Goal: Transaction & Acquisition: Purchase product/service

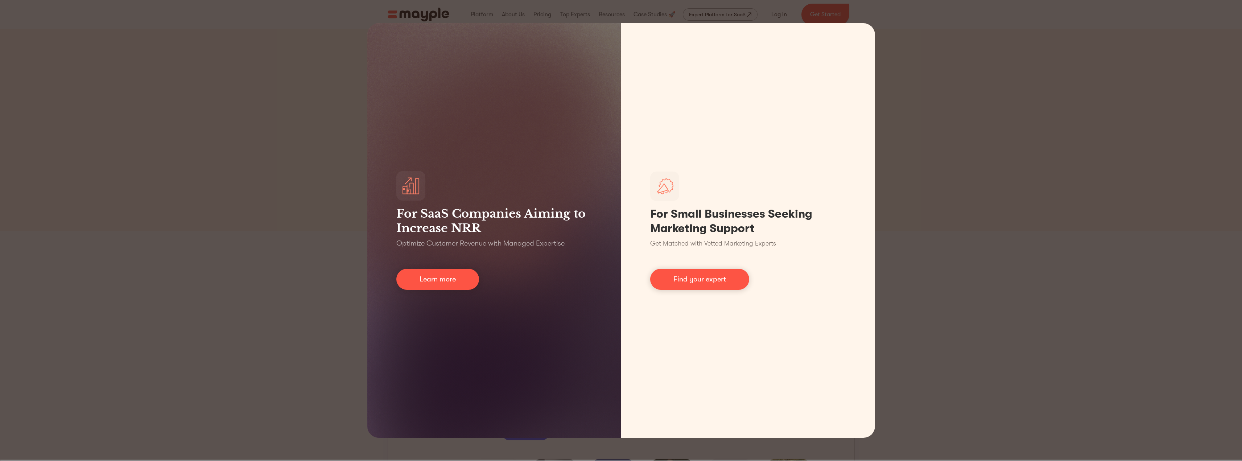
click at [927, 72] on div "For SaaS Companies Aiming to Increase NRR Optimize Customer Revenue with Manage…" at bounding box center [621, 230] width 1242 height 461
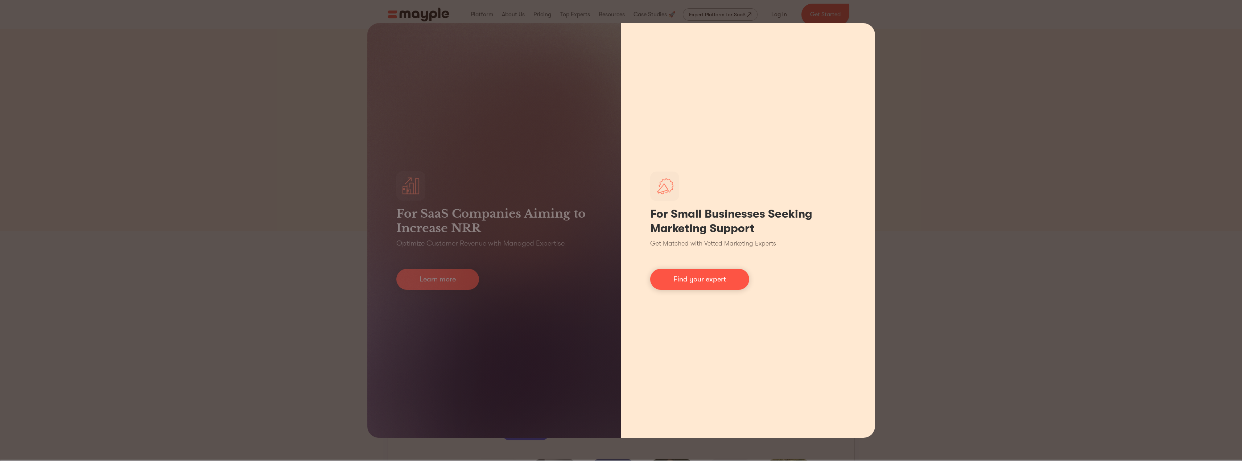
click at [858, 36] on div "For Small Businesses Seeking Marketing Support Get Matched with Vetted Marketin…" at bounding box center [748, 230] width 254 height 414
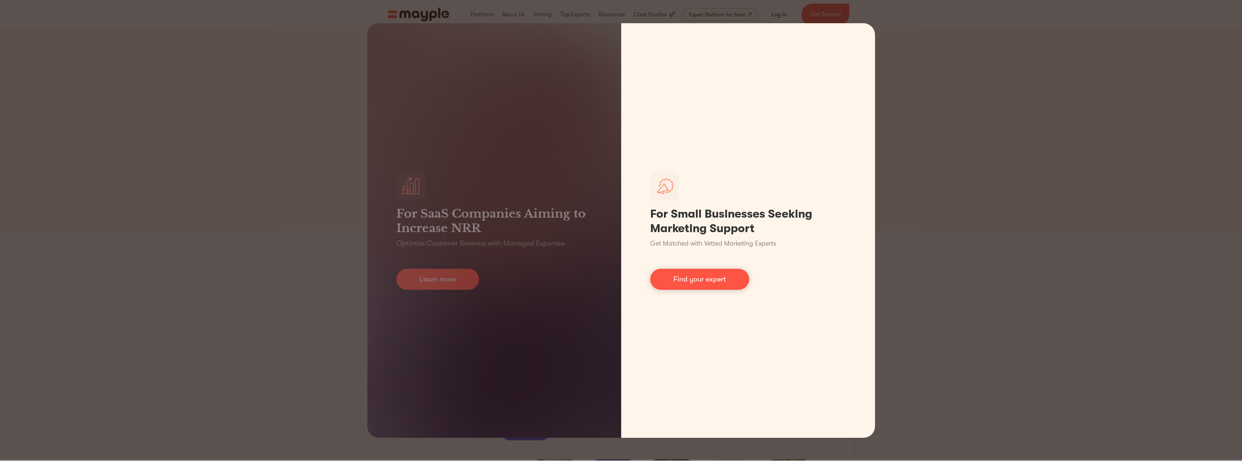
click at [952, 133] on div "For SaaS Companies Aiming to Increase NRR Optimize Customer Revenue with Manage…" at bounding box center [621, 230] width 1242 height 461
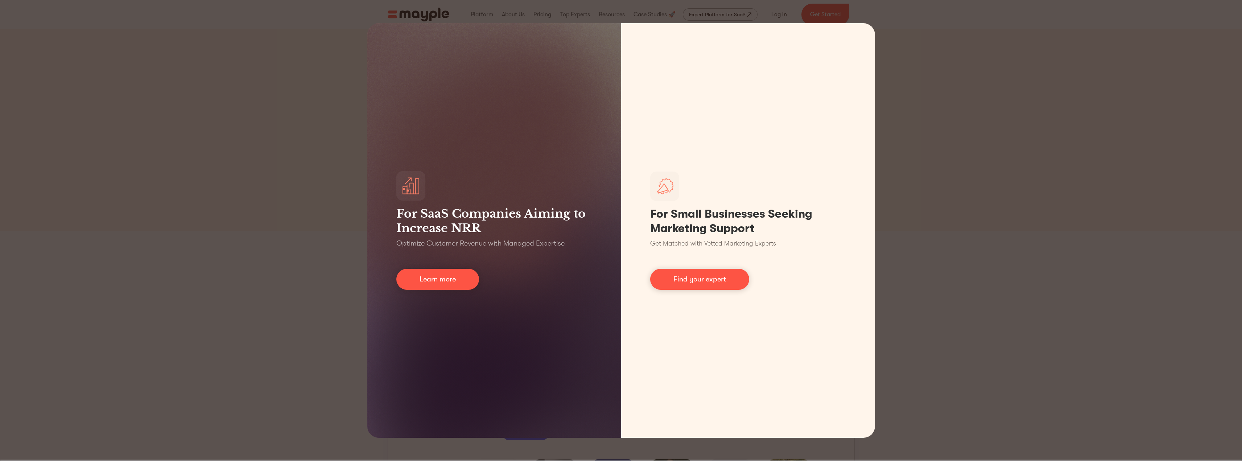
click at [208, 341] on div "For SaaS Companies Aiming to Increase NRR Optimize Customer Revenue with Manage…" at bounding box center [621, 230] width 1242 height 461
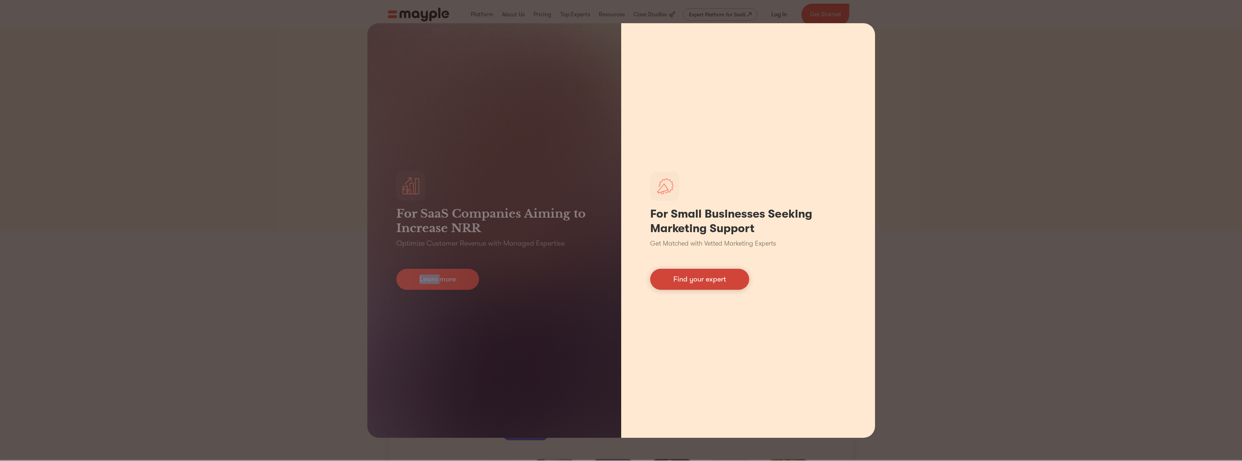
click at [686, 279] on link "Find your expert" at bounding box center [699, 279] width 99 height 21
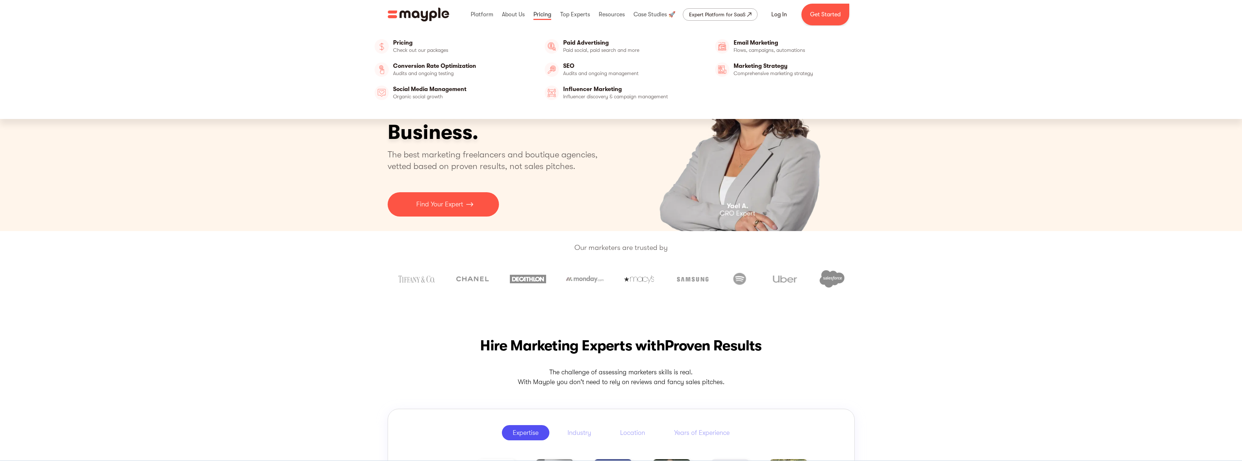
click at [544, 18] on link at bounding box center [542, 14] width 21 height 23
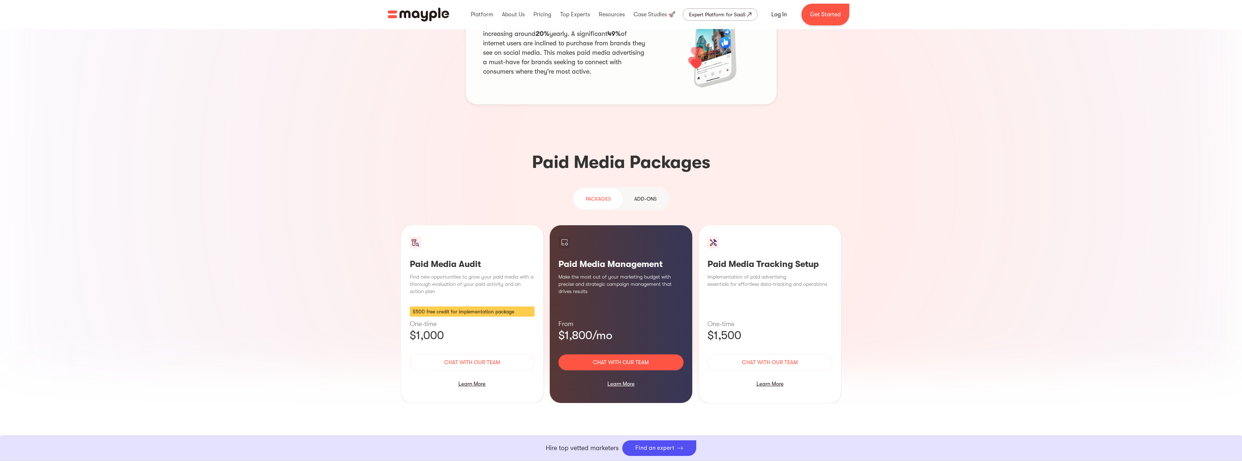
scroll to position [544, 0]
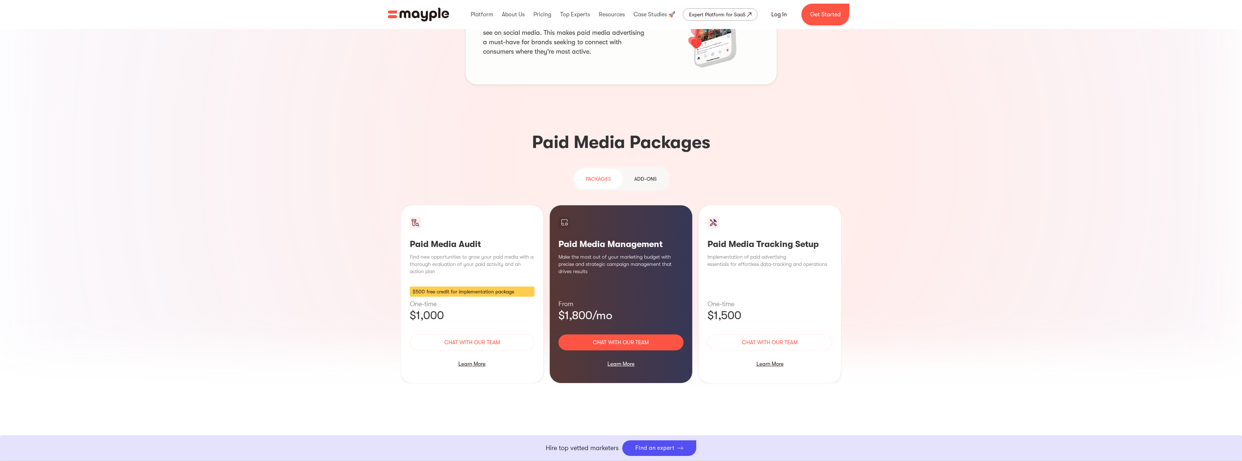
click at [651, 174] on div "Add-ons" at bounding box center [645, 178] width 22 height 9
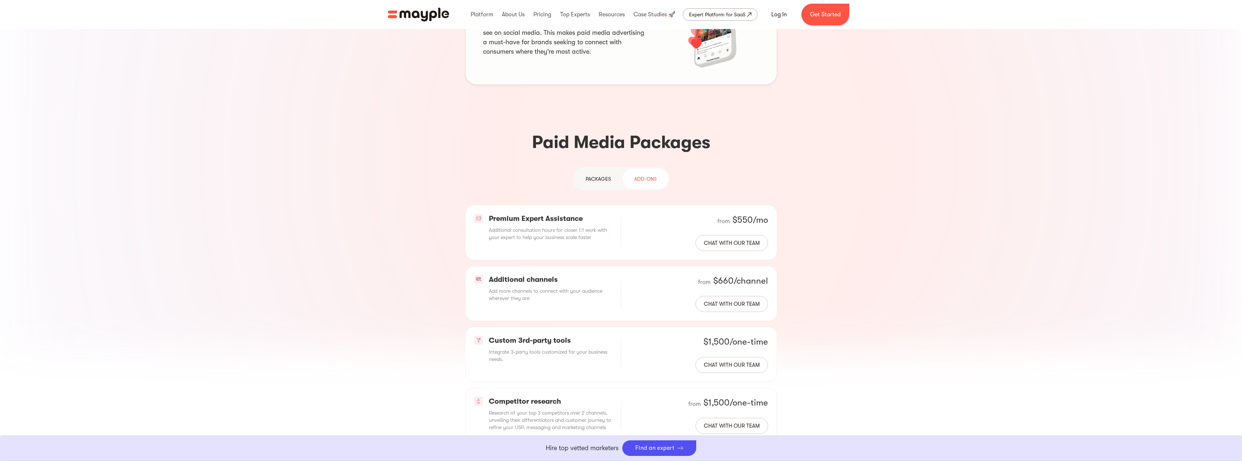
click at [608, 174] on div "PAckages" at bounding box center [598, 178] width 25 height 9
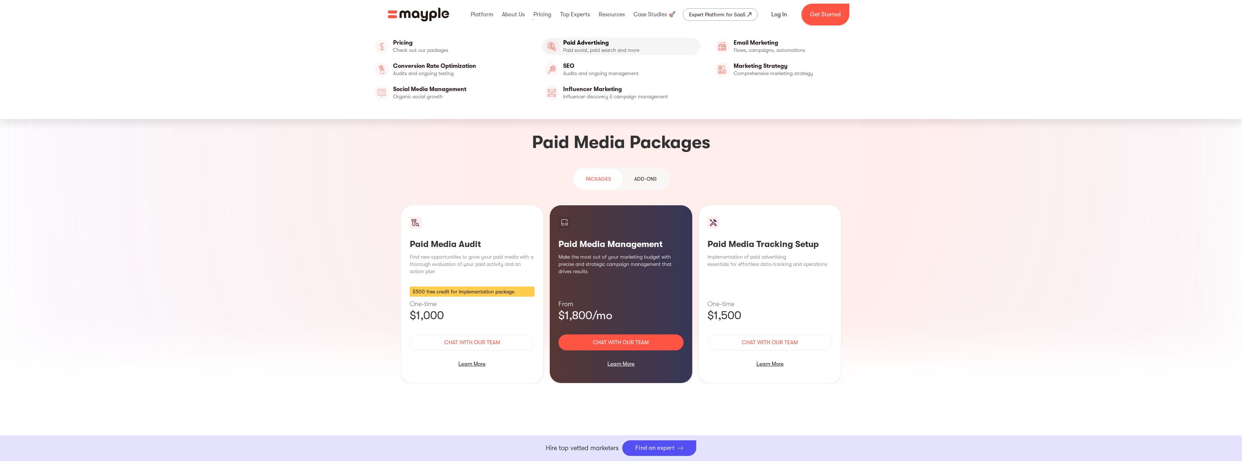
click at [574, 44] on link "Paid Advertising" at bounding box center [621, 46] width 158 height 17
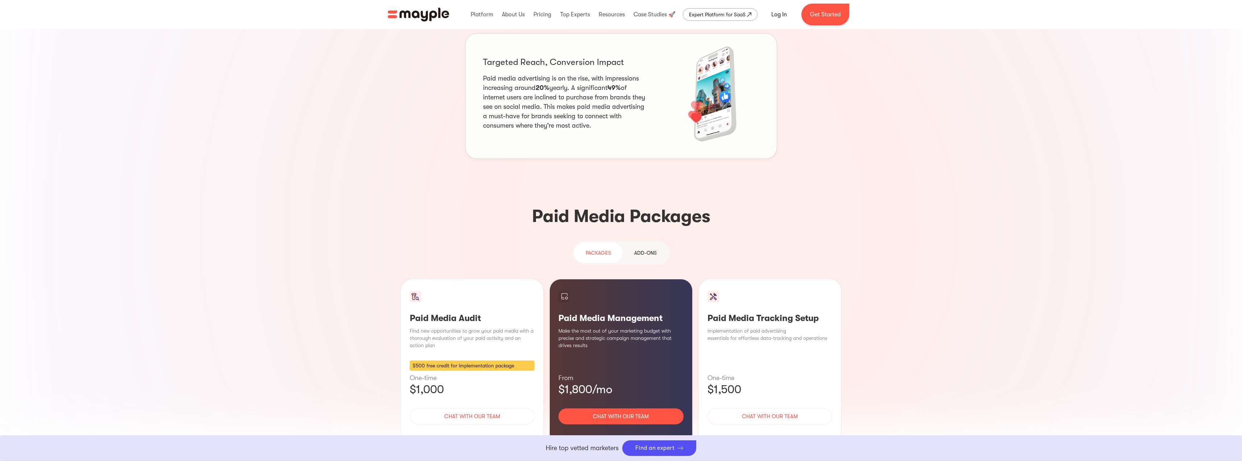
scroll to position [467, 0]
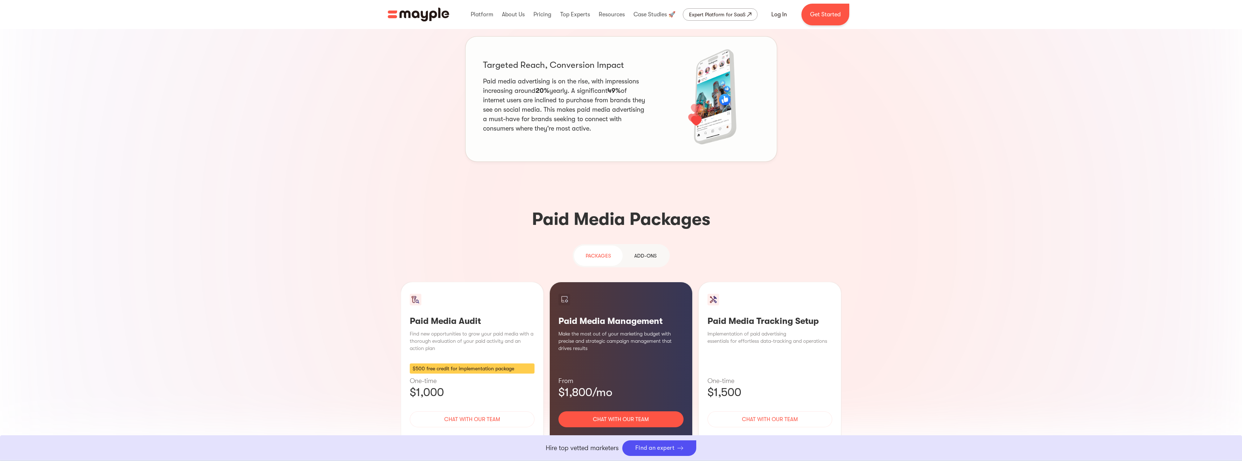
click at [640, 245] on link "Add-ons" at bounding box center [646, 255] width 46 height 20
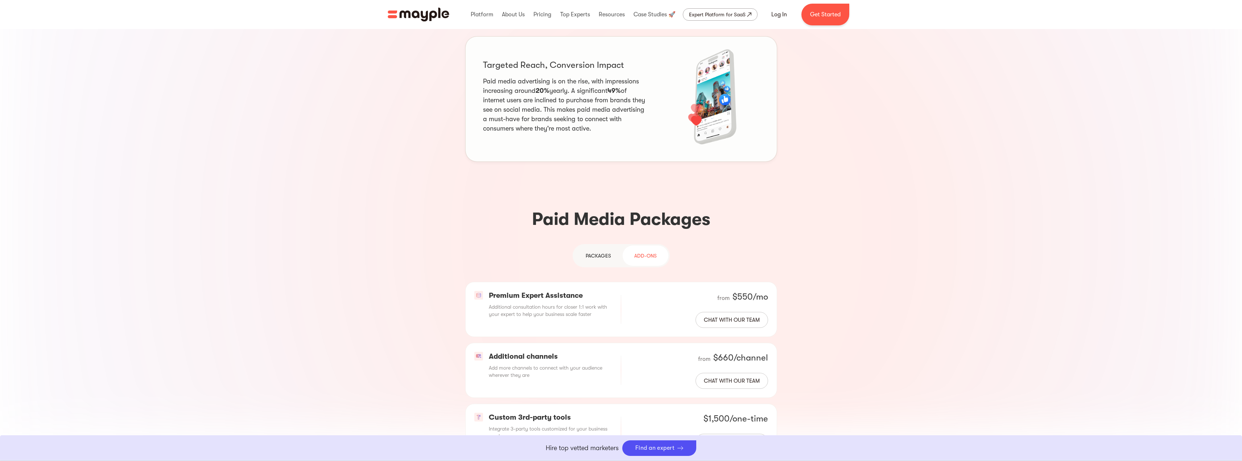
click at [595, 251] on div "PAckages" at bounding box center [598, 255] width 25 height 9
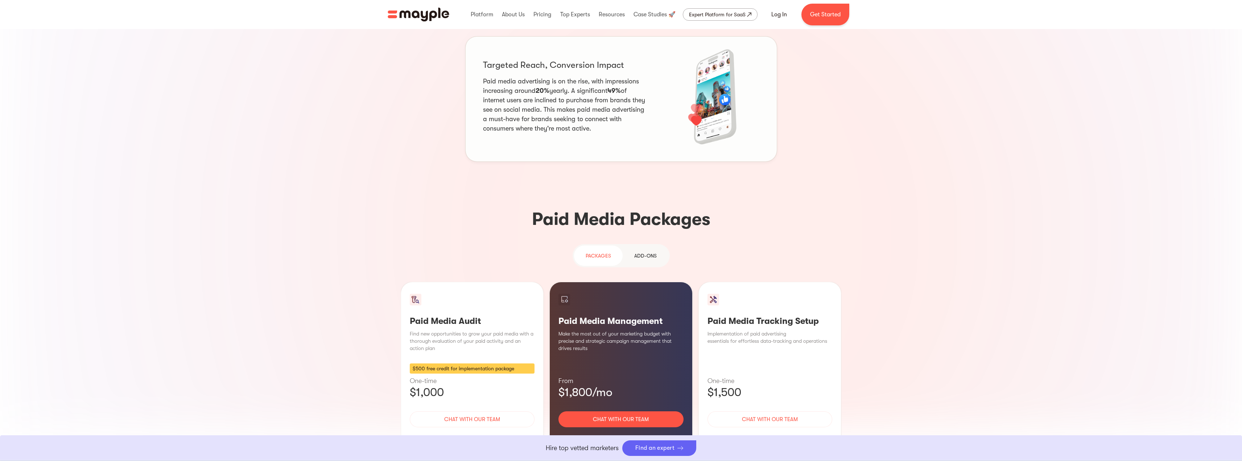
click at [669, 451] on div "Find an expert" at bounding box center [655, 448] width 40 height 7
